Goal: Information Seeking & Learning: Understand process/instructions

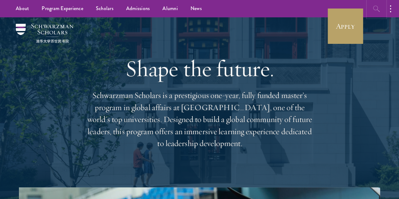
click at [376, 11] on icon "button" at bounding box center [377, 9] width 8 height 8
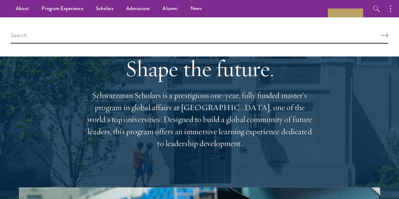
click at [170, 29] on div at bounding box center [199, 36] width 399 height 39
click at [172, 36] on input "search" at bounding box center [200, 37] width 378 height 14
type input "FAQs"
click at [381, 33] on button "Search" at bounding box center [385, 35] width 8 height 4
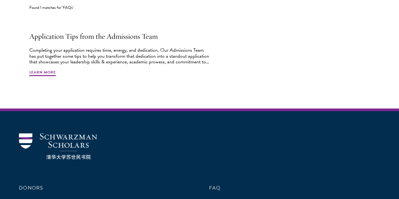
scroll to position [265, 0]
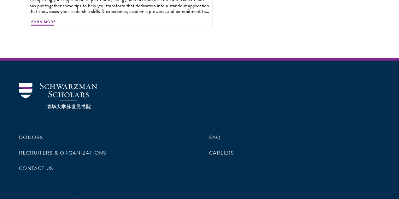
click at [56, 26] on span "Learn More" at bounding box center [42, 23] width 27 height 8
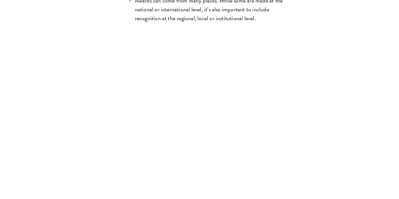
scroll to position [1577, 0]
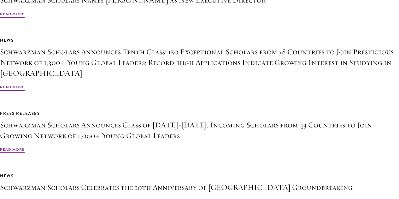
scroll to position [3595, 0]
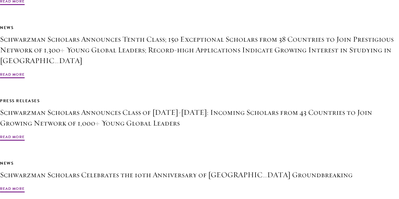
click at [306, 107] on aside "Related Articles Press Releases Schwarzman Scholars Names Amy Celico as New Exe…" at bounding box center [199, 71] width 361 height 246
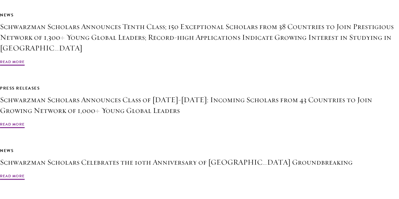
scroll to position [3621, 0]
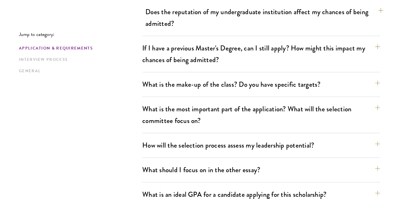
scroll to position [303, 0]
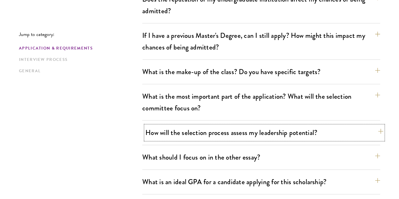
click at [367, 126] on button "How will the selection process assess my leadership potential?" at bounding box center [264, 133] width 238 height 14
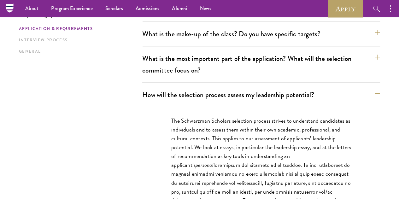
scroll to position [265, 0]
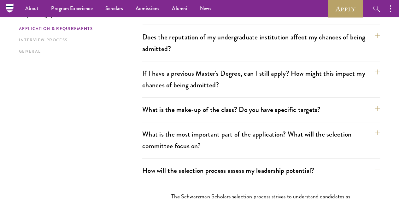
click at [364, 127] on button "What is the most important part of the application? What will the selection com…" at bounding box center [264, 140] width 238 height 26
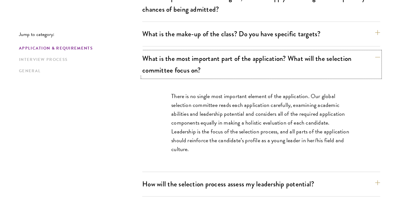
scroll to position [378, 0]
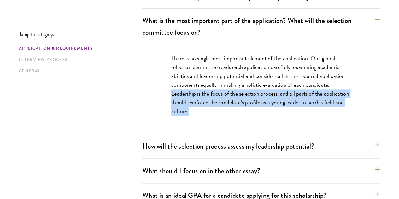
drag, startPoint x: 192, startPoint y: 77, endPoint x: 230, endPoint y: 104, distance: 45.9
click at [230, 104] on div "There is no single most important element of the application. Our global select…" at bounding box center [261, 87] width 218 height 87
copy p "Leadership is the focus of the selection process, and all parts of the applicat…"
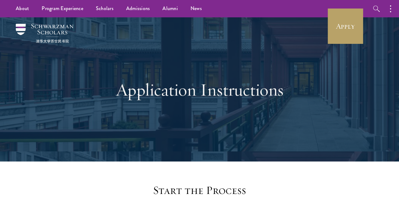
click at [161, 118] on div "Application Instructions" at bounding box center [200, 90] width 218 height 98
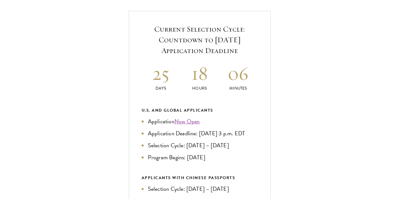
scroll to position [240, 0]
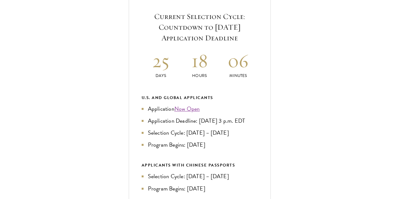
drag, startPoint x: 50, startPoint y: 123, endPoint x: 88, endPoint y: 146, distance: 44.3
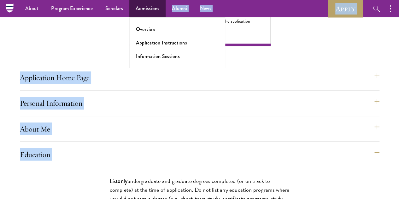
scroll to position [480, 0]
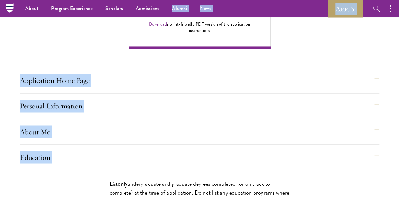
drag, startPoint x: 47, startPoint y: 94, endPoint x: 155, endPoint y: 89, distance: 108.0
copy div "List only undergraduate and graduate degrees completed (or on track to complete…"
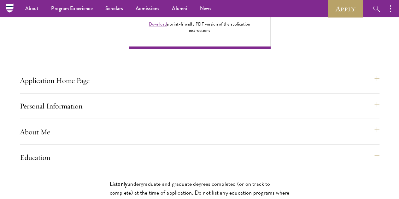
drag, startPoint x: 166, startPoint y: 120, endPoint x: 121, endPoint y: 95, distance: 51.7
drag, startPoint x: 139, startPoint y: 44, endPoint x: 142, endPoint y: 97, distance: 52.4
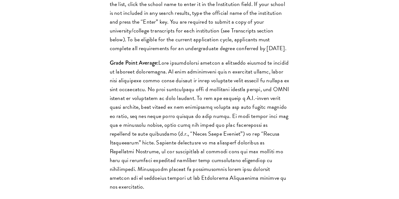
scroll to position [757, 0]
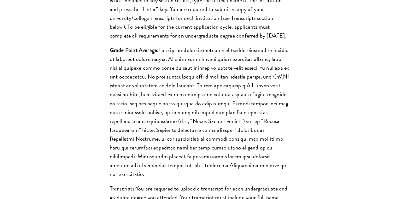
drag, startPoint x: 110, startPoint y: 130, endPoint x: 106, endPoint y: 167, distance: 36.7
copy p ". For currently enrolled applicants who are in the process of completing degree…"
click at [184, 147] on div "List only undergraduate and graduate degrees completed (or on track to complete…" at bounding box center [200, 171] width 218 height 558
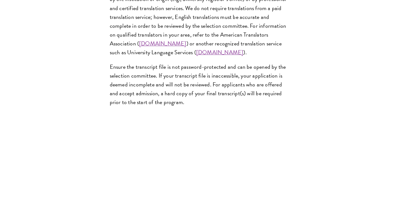
scroll to position [1123, 0]
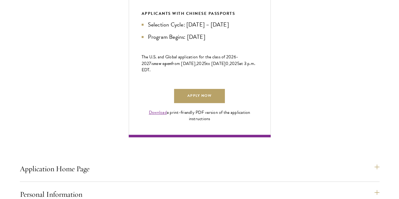
scroll to position [404, 0]
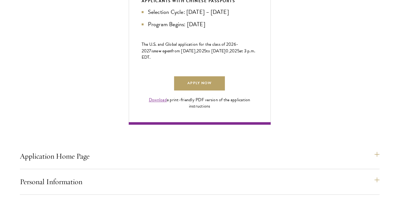
drag, startPoint x: 69, startPoint y: 61, endPoint x: 133, endPoint y: 187, distance: 141.9
copy p "If your native language is not English, official English proficiency test score…"
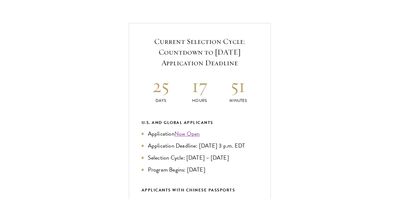
scroll to position [240, 0]
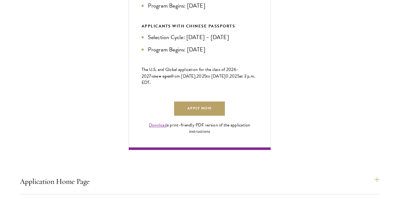
scroll to position [391, 0]
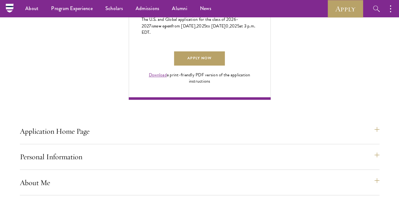
scroll to position [421, 0]
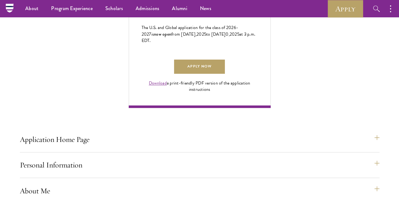
drag, startPoint x: 45, startPoint y: 43, endPoint x: 151, endPoint y: 152, distance: 152.3
copy div "List only undergraduate and graduate degrees completed (or on track to complete…"
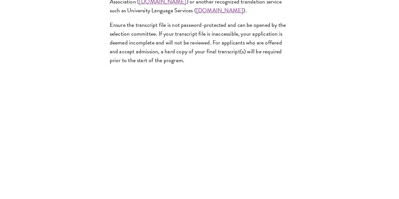
scroll to position [1140, 0]
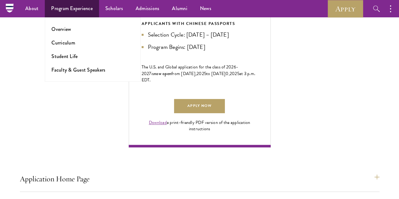
scroll to position [363, 0]
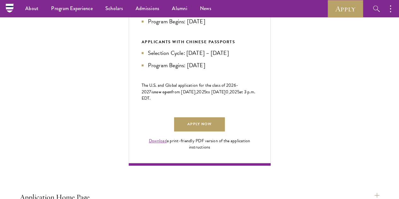
drag, startPoint x: 44, startPoint y: 108, endPoint x: 129, endPoint y: 101, distance: 85.5
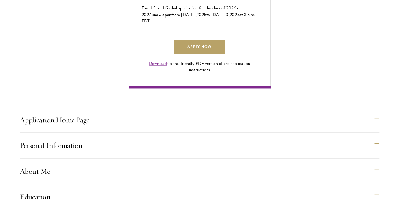
scroll to position [462, 0]
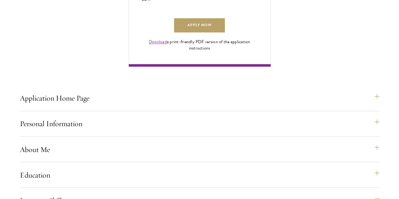
drag, startPoint x: 41, startPoint y: 65, endPoint x: 105, endPoint y: 124, distance: 87.5
copy p "If your native language is not English, official English proficiency test score…"
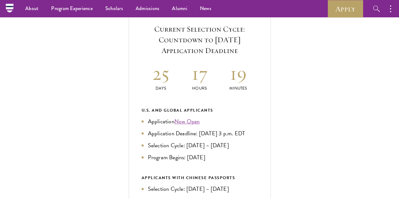
scroll to position [215, 0]
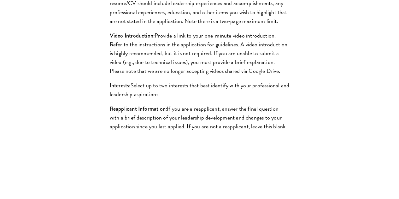
scroll to position [713, 0]
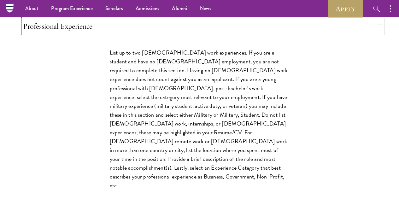
scroll to position [379, 0]
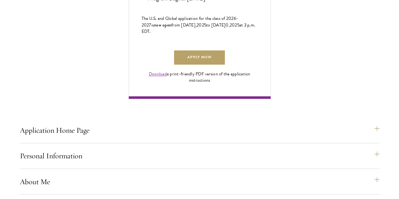
scroll to position [442, 0]
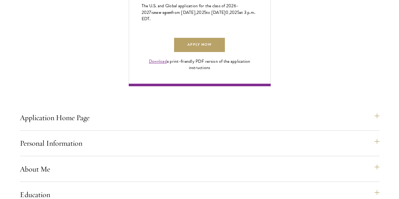
drag, startPoint x: 47, startPoint y: 20, endPoint x: 159, endPoint y: 73, distance: 123.6
copy p "List up to two full-time work experiences. If you are a student and have no ful…"
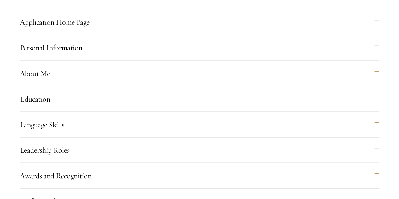
scroll to position [620, 0]
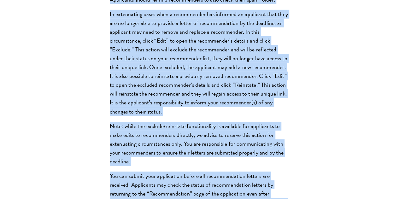
scroll to position [983, 0]
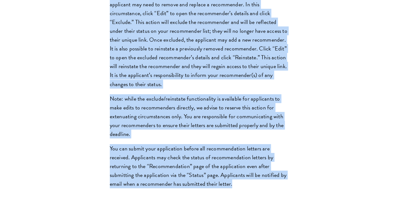
drag, startPoint x: 46, startPoint y: 46, endPoint x: 188, endPoint y: 55, distance: 142.2
click at [188, 55] on div "Register three recommenders by providing their names, professional titles, and …" at bounding box center [200, 12] width 218 height 384
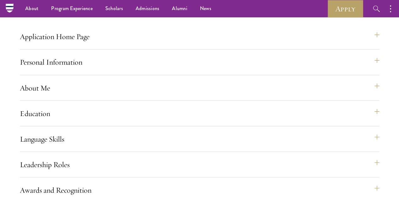
scroll to position [519, 0]
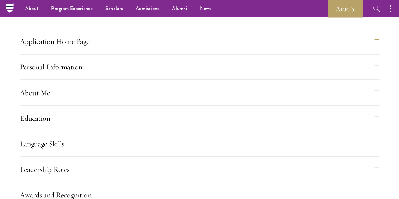
copy div "Register three recommenders by providing their names, professional titles, and …"
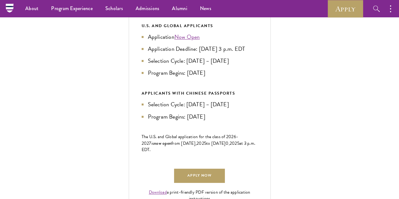
scroll to position [309, 0]
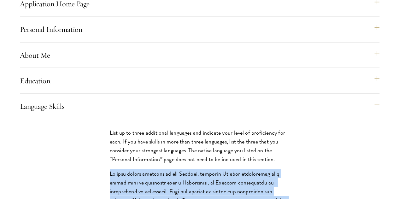
scroll to position [565, 0]
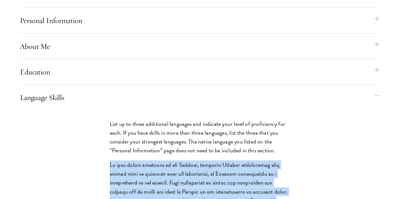
drag, startPoint x: 45, startPoint y: 147, endPoint x: 133, endPoint y: 126, distance: 90.0
click at [249, 121] on div "Application Home Page The online application form must be completed in English.…" at bounding box center [200, 197] width 360 height 1049
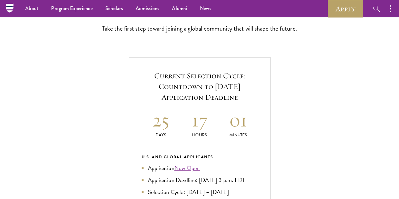
scroll to position [177, 0]
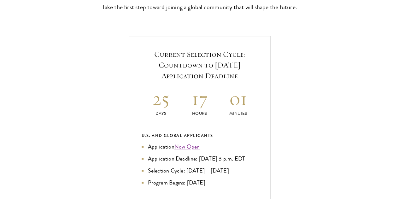
scroll to position [214, 0]
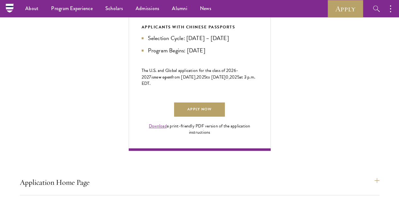
scroll to position [373, 0]
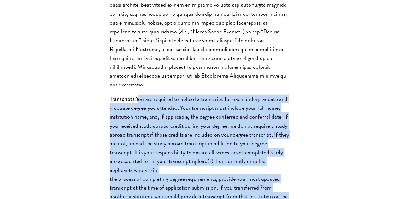
scroll to position [852, 0]
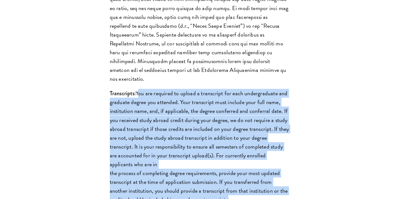
drag, startPoint x: 79, startPoint y: 47, endPoint x: 158, endPoint y: 97, distance: 93.3
click at [158, 97] on p "Transcripts: You are required to upload a transcript for each undergraduate and…" at bounding box center [200, 146] width 180 height 115
click at [226, 93] on div "Application Home Page The online application form must be completed in English.…" at bounding box center [200, 147] width 360 height 1525
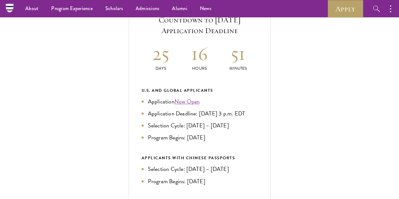
scroll to position [234, 0]
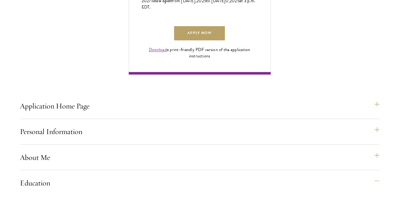
scroll to position [553, 0]
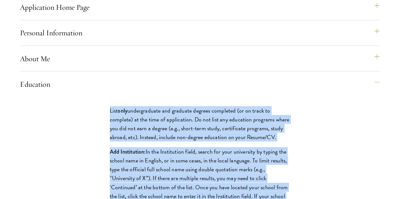
drag, startPoint x: 45, startPoint y: 124, endPoint x: 143, endPoint y: 17, distance: 145.1
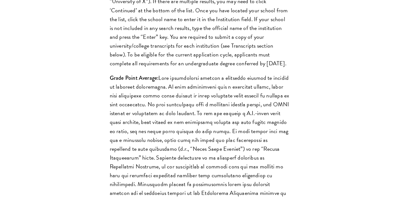
scroll to position [780, 0]
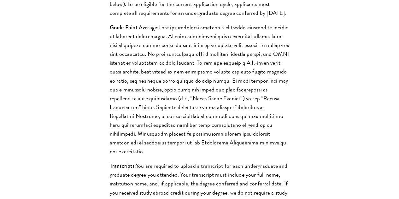
drag, startPoint x: 111, startPoint y: 105, endPoint x: 107, endPoint y: 144, distance: 39.6
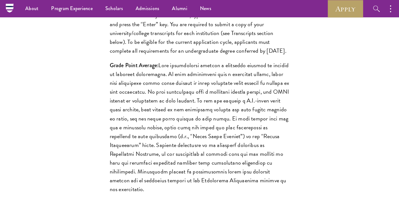
scroll to position [641, 0]
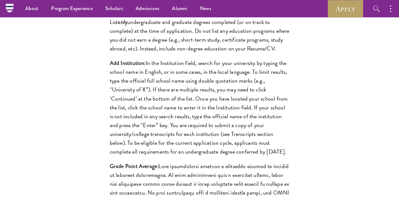
click at [120, 9] on link "Scholars" at bounding box center [114, 8] width 30 height 17
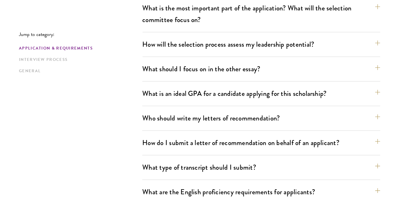
scroll to position [404, 0]
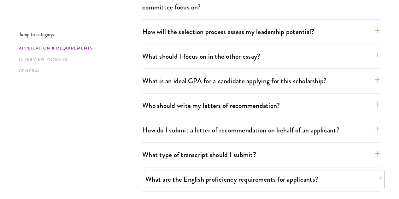
click at [365, 172] on button "What are the English proficiency requirements for applicants?" at bounding box center [264, 179] width 238 height 14
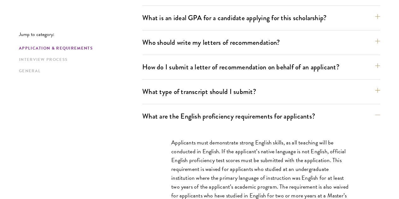
scroll to position [530, 0]
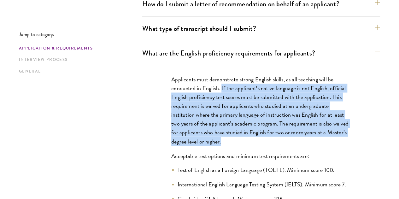
drag, startPoint x: 220, startPoint y: 48, endPoint x: 301, endPoint y: 101, distance: 97.6
click at [301, 101] on p "Applicants must demonstrate strong English skills, as all teaching will be cond…" at bounding box center [261, 110] width 180 height 71
copy p "If the applicant’s native language is not English, official English proficiency…"
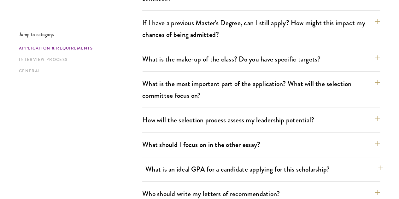
scroll to position [328, 0]
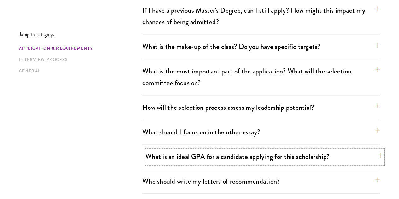
click at [363, 149] on button "What is an ideal GPA for a candidate applying for this scholarship?" at bounding box center [264, 156] width 238 height 14
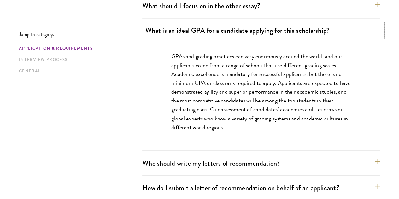
scroll to position [517, 0]
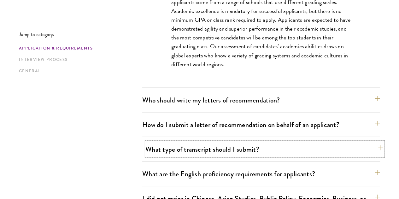
click at [370, 142] on button "What type of transcript should I submit?" at bounding box center [264, 149] width 238 height 14
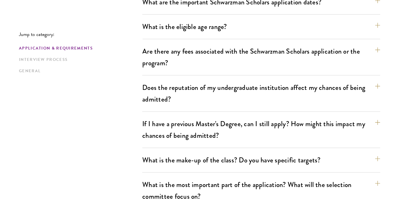
scroll to position [252, 0]
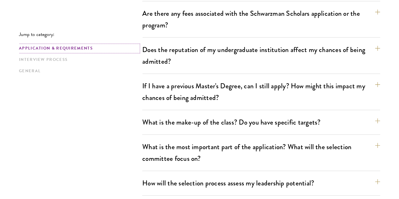
click at [97, 49] on link "Application & Requirements" at bounding box center [79, 48] width 120 height 7
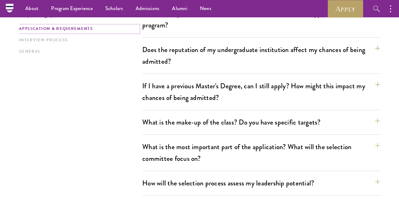
scroll to position [155, 0]
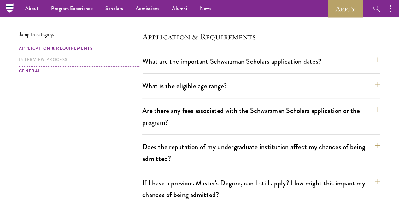
click at [40, 70] on link "General" at bounding box center [79, 71] width 120 height 7
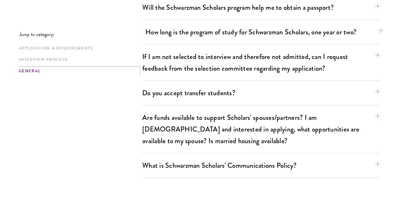
scroll to position [1269, 0]
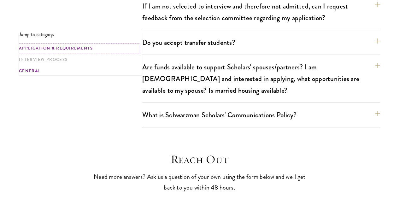
click at [86, 45] on link "Application & Requirements" at bounding box center [79, 48] width 120 height 7
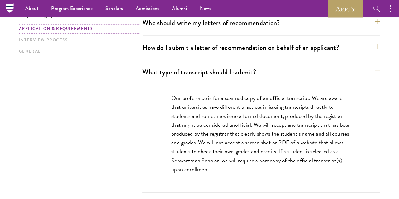
scroll to position [418, 0]
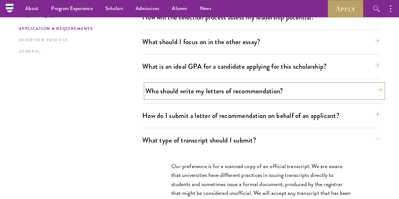
click at [364, 84] on button "Who should write my letters of recommendation?" at bounding box center [264, 91] width 238 height 14
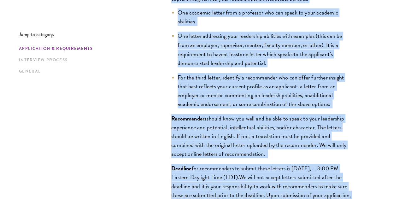
scroll to position [588, 0]
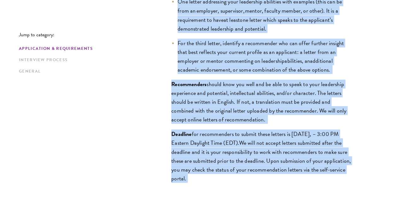
drag, startPoint x: 169, startPoint y: 85, endPoint x: 299, endPoint y: 162, distance: 151.1
click at [299, 162] on div "All applicants including Currently Enrolled Undergraduates, Graduate Students ,…" at bounding box center [261, 66] width 218 height 266
copy div "All applicants including Currently Enrolled Undergraduates, Graduate Students ,…"
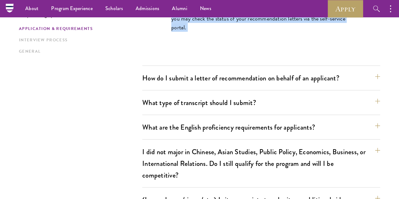
scroll to position [734, 0]
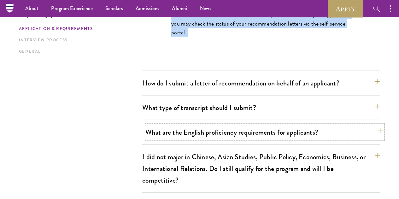
click at [367, 125] on button "What are the English proficiency requirements for applicants?" at bounding box center [264, 132] width 238 height 14
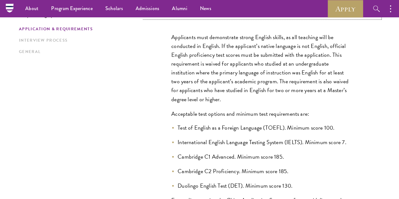
scroll to position [562, 0]
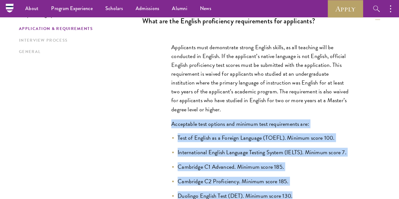
drag, startPoint x: 164, startPoint y: 83, endPoint x: 323, endPoint y: 172, distance: 181.9
click at [323, 172] on div "Applicants must demonstrate strong English skills, as all teaching will be cond…" at bounding box center [261, 136] width 218 height 206
copy div "Acceptable test options and minimum test requirements are: Test of English as a…"
click at [362, 82] on div "Applicants must demonstrate strong English skills, as all teaching will be cond…" at bounding box center [261, 136] width 218 height 206
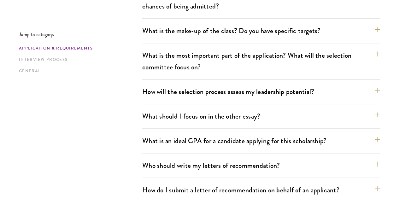
scroll to position [359, 0]
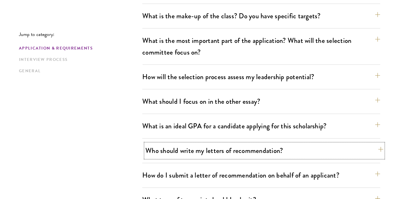
click at [367, 143] on button "Who should write my letters of recommendation?" at bounding box center [264, 150] width 238 height 14
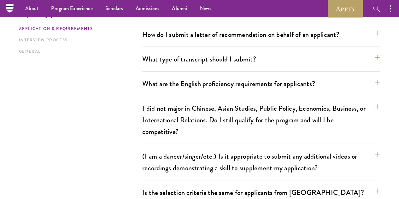
scroll to position [655, 0]
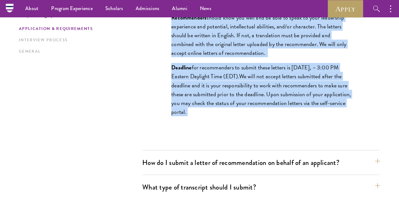
drag, startPoint x: 181, startPoint y: 155, endPoint x: 305, endPoint y: 103, distance: 134.2
copy div "All applicants including Currently Enrolled Undergraduates, Graduate Students ,…"
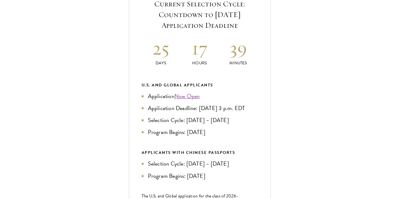
scroll to position [265, 0]
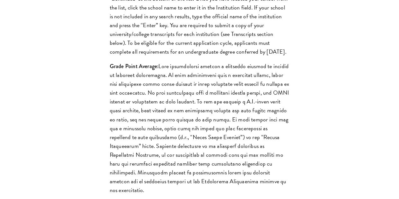
scroll to position [754, 0]
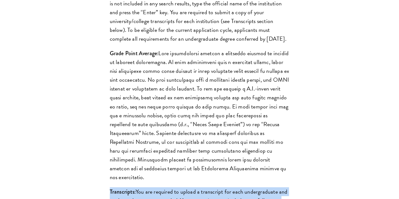
drag, startPoint x: 45, startPoint y: 90, endPoint x: 112, endPoint y: 133, distance: 79.6
click at [112, 133] on div "List only undergraduate and graduate degrees completed (or on track to complete…" at bounding box center [200, 174] width 218 height 558
copy p "Transcripts: You are required to upload a transcript for each undergraduate and…"
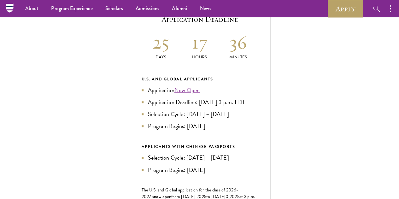
scroll to position [0, 0]
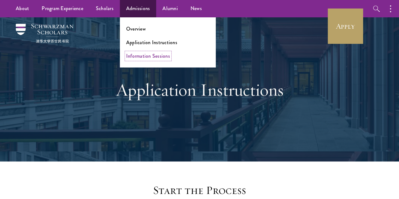
click at [144, 56] on link "Information Sessions" at bounding box center [148, 55] width 44 height 7
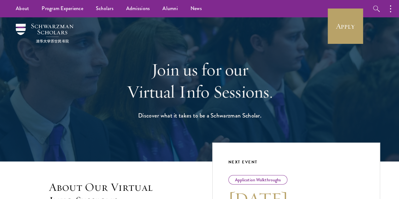
click at [180, 137] on div "Join us for our Virtual Info Sessions. Discover what it takes to be a Schwarzma…" at bounding box center [200, 89] width 218 height 138
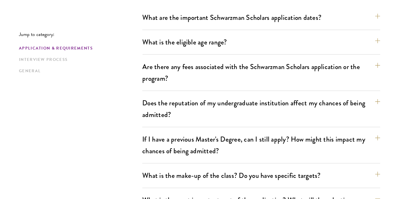
scroll to position [264, 0]
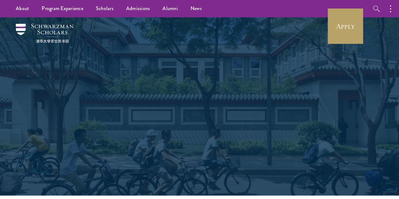
click at [197, 100] on h1 "Join a diverse community committed to global progress." at bounding box center [200, 121] width 218 height 44
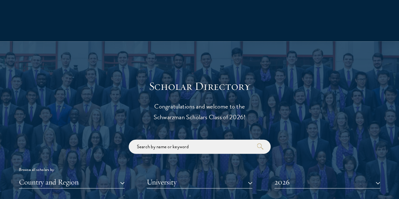
scroll to position [631, 0]
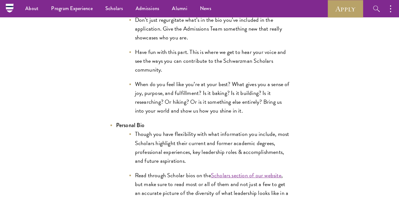
scroll to position [3621, 0]
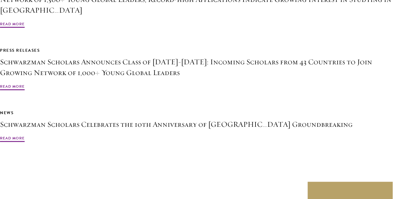
scroll to position [3696, 0]
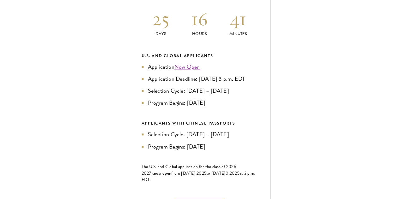
scroll to position [287, 0]
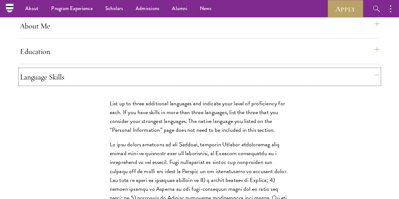
scroll to position [580, 0]
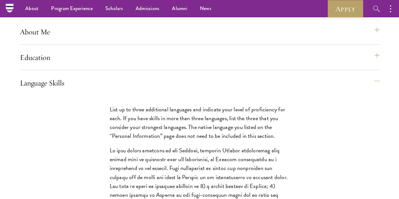
drag, startPoint x: 46, startPoint y: 73, endPoint x: 52, endPoint y: 69, distance: 7.1
drag, startPoint x: 69, startPoint y: 50, endPoint x: 100, endPoint y: 113, distance: 69.8
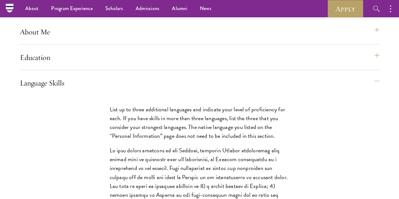
copy div "The minimum score requirements for applying to Schwarzman Scholars are: TOEFL: …"
drag, startPoint x: 399, startPoint y: 80, endPoint x: 401, endPoint y: 67, distance: 12.4
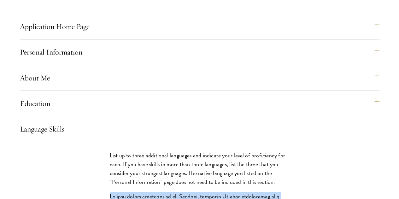
scroll to position [592, 0]
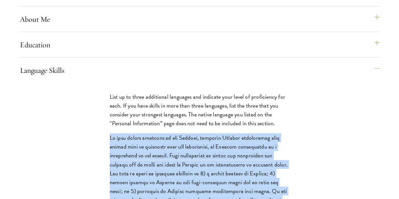
drag, startPoint x: 41, startPoint y: 111, endPoint x: 112, endPoint y: 101, distance: 71.7
copy div "Lo ipsu dolors ametcons ad eli Seddoei, temporin Utlabor etdoloremag aliq enima…"
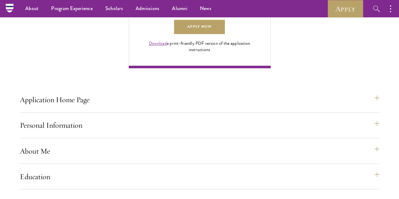
scroll to position [459, 0]
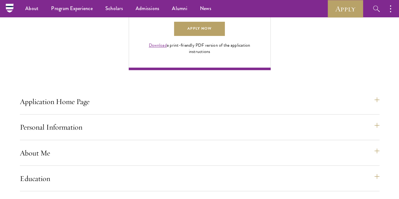
copy div "Lo ipsu dolors ametcons ad eli Seddoei, temporin Utlabor etdoloremag aliq enima…"
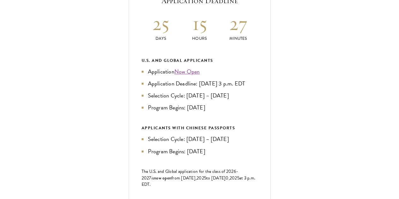
scroll to position [280, 0]
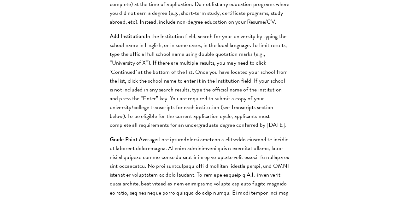
scroll to position [810, 0]
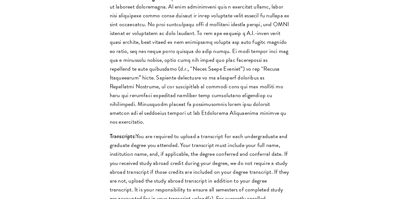
click at [140, 132] on p "Transcripts: You are required to upload a transcript for each undergraduate and…" at bounding box center [200, 189] width 180 height 115
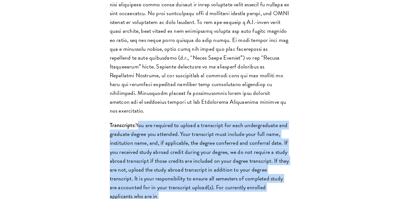
scroll to position [870, 0]
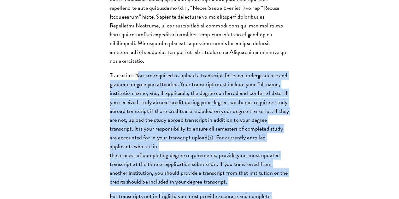
drag, startPoint x: 81, startPoint y: 26, endPoint x: 117, endPoint y: 81, distance: 66.2
click at [117, 81] on p "Transcripts: You are required to upload a transcript for each undergraduate and…" at bounding box center [200, 128] width 180 height 115
copy p "You are required to upload a transcript for each undergraduate and graduate deg…"
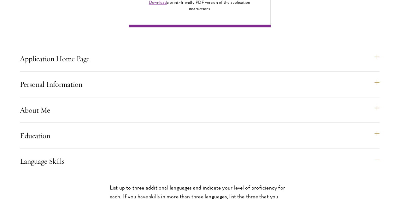
scroll to position [617, 0]
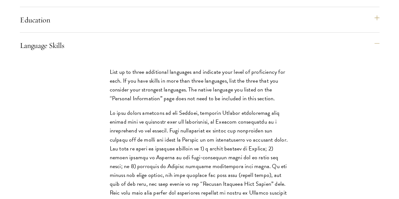
drag, startPoint x: 45, startPoint y: 70, endPoint x: 128, endPoint y: 79, distance: 83.8
click at [128, 79] on div "List up to three additional languages and indicate your level of proficiency fo…" at bounding box center [200, 182] width 218 height 249
copy div "If your native language is not English, official English proficiency test score…"
